Goal: Use online tool/utility: Utilize a website feature to perform a specific function

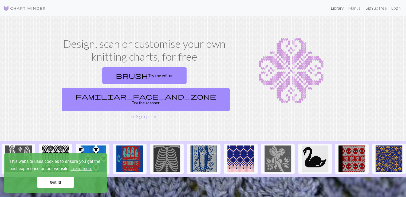
click at [332, 8] on link "Library" at bounding box center [336, 8] width 17 height 11
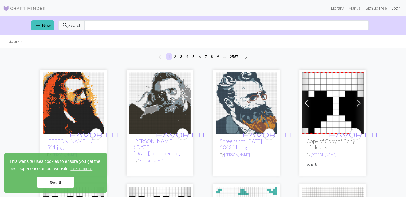
click at [392, 10] on link "Login" at bounding box center [396, 8] width 14 height 11
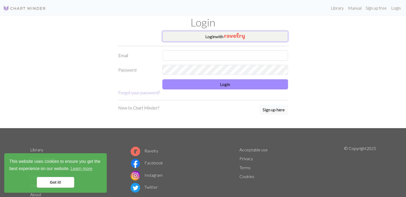
click at [233, 39] on img "button" at bounding box center [234, 36] width 21 height 6
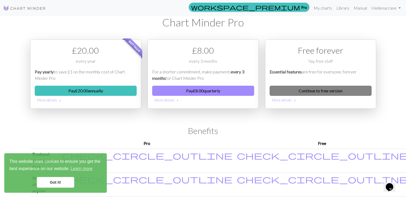
click at [324, 91] on link "Continue to free version" at bounding box center [320, 91] width 102 height 10
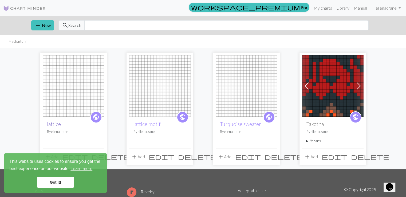
click at [59, 121] on link "lattice" at bounding box center [54, 124] width 14 height 6
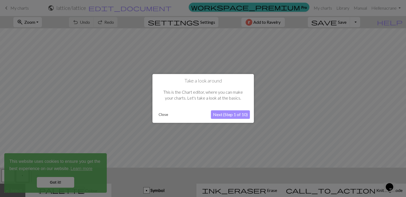
click at [159, 117] on button "Close" at bounding box center [163, 115] width 14 height 8
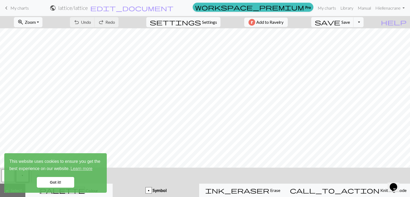
click at [56, 185] on link "Got it!" at bounding box center [55, 182] width 37 height 11
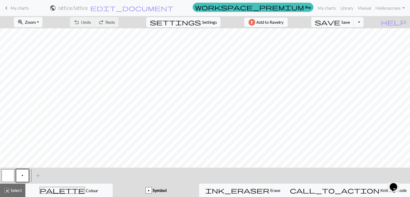
click at [10, 6] on link "keyboard_arrow_left My charts" at bounding box center [16, 7] width 26 height 9
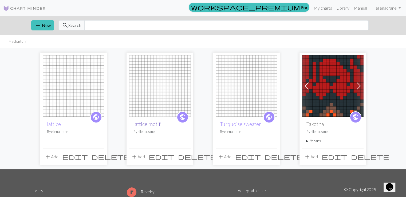
click at [154, 122] on link "lattice motif" at bounding box center [146, 124] width 27 height 6
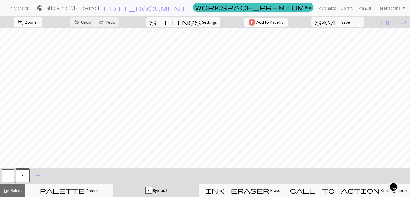
click at [18, 8] on span "My charts" at bounding box center [19, 7] width 18 height 5
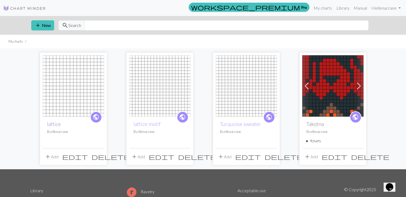
click at [51, 121] on link "lattice" at bounding box center [54, 124] width 14 height 6
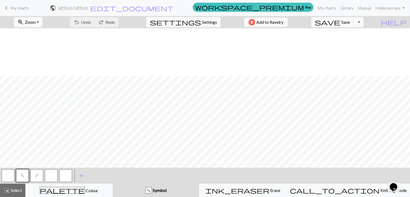
scroll to position [129, 0]
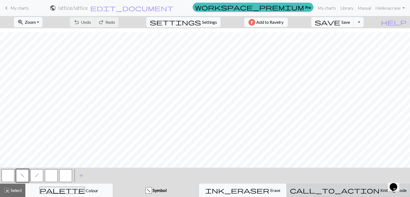
click at [379, 190] on span "Knitting mode" at bounding box center [392, 190] width 27 height 5
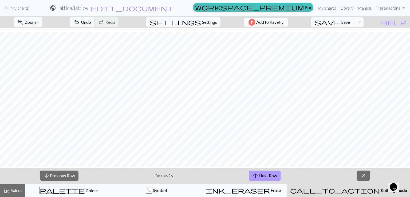
click at [262, 176] on button "arrow_upward Next Row" at bounding box center [265, 175] width 32 height 10
click at [68, 176] on button "arrow_downward Previous Row" at bounding box center [59, 175] width 38 height 10
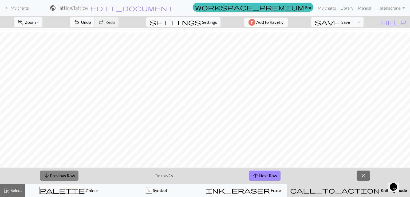
click at [68, 176] on button "arrow_downward Previous Row" at bounding box center [59, 175] width 38 height 10
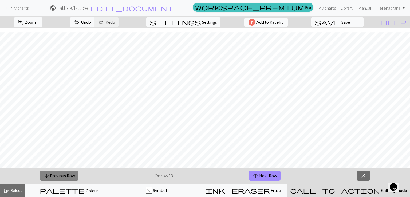
click at [68, 176] on button "arrow_downward Previous Row" at bounding box center [59, 175] width 38 height 10
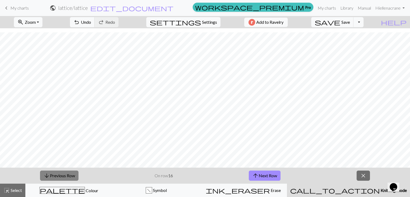
click at [68, 176] on button "arrow_downward Previous Row" at bounding box center [59, 175] width 38 height 10
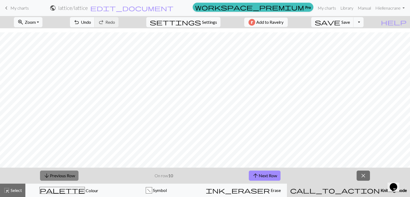
click at [68, 176] on button "arrow_downward Previous Row" at bounding box center [59, 175] width 38 height 10
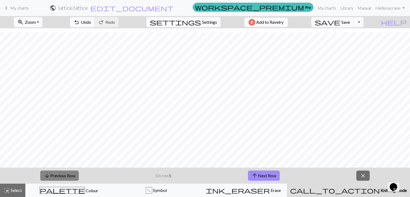
click at [68, 176] on button "arrow_downward Previous Row" at bounding box center [59, 175] width 38 height 10
click at [272, 176] on button "arrow_upward Next Row" at bounding box center [264, 175] width 32 height 10
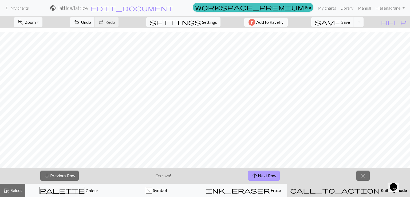
click at [272, 176] on button "arrow_upward Next Row" at bounding box center [264, 175] width 32 height 10
click at [272, 173] on button "arrow_upward Next Row" at bounding box center [264, 175] width 32 height 10
click at [263, 174] on button "arrow_upward Next Row" at bounding box center [264, 175] width 32 height 10
click at [263, 174] on button "arrow_upward Next Row" at bounding box center [265, 175] width 32 height 10
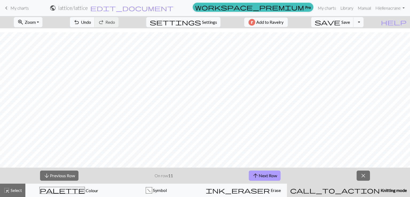
click at [266, 179] on button "arrow_upward Next Row" at bounding box center [265, 175] width 32 height 10
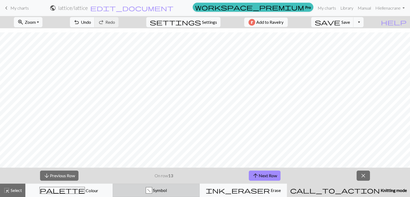
click at [166, 193] on div "f Symbol" at bounding box center [156, 190] width 80 height 6
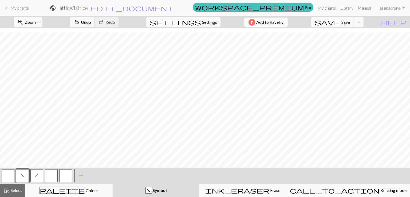
click at [25, 174] on button "f" at bounding box center [22, 175] width 13 height 13
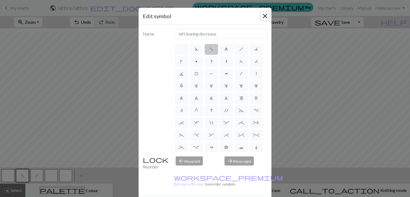
click at [261, 17] on button "Close" at bounding box center [265, 16] width 9 height 9
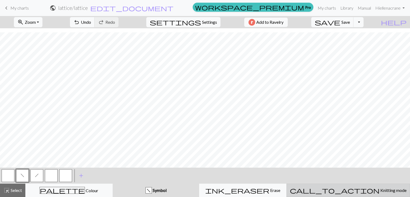
click at [325, 190] on div "call_to_action Knitting mode Knitting mode" at bounding box center [348, 190] width 117 height 6
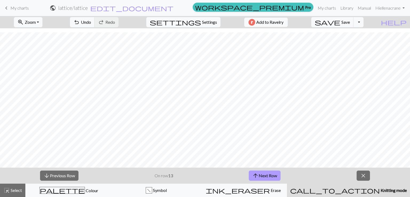
click at [270, 175] on button "arrow_upward Next Row" at bounding box center [265, 175] width 32 height 10
